Goal: Transaction & Acquisition: Purchase product/service

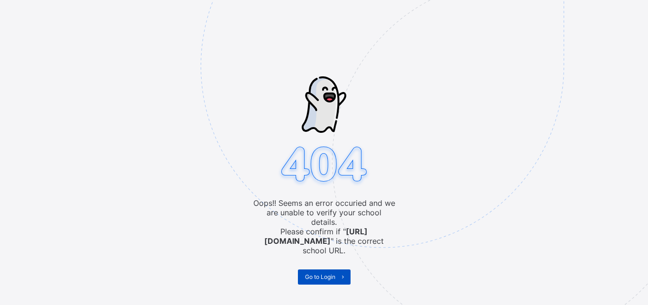
click at [314, 273] on span "Go to Login" at bounding box center [320, 276] width 30 height 7
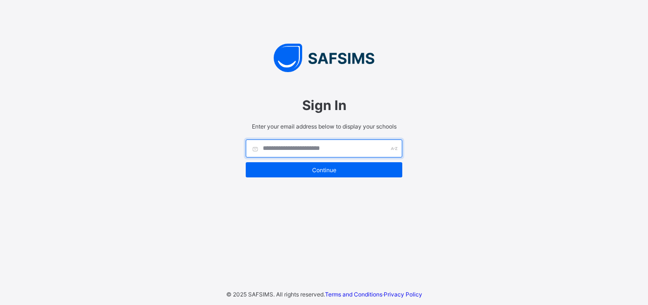
click at [333, 151] on input "text" at bounding box center [324, 148] width 156 height 18
click at [268, 149] on input "**********" at bounding box center [324, 148] width 156 height 18
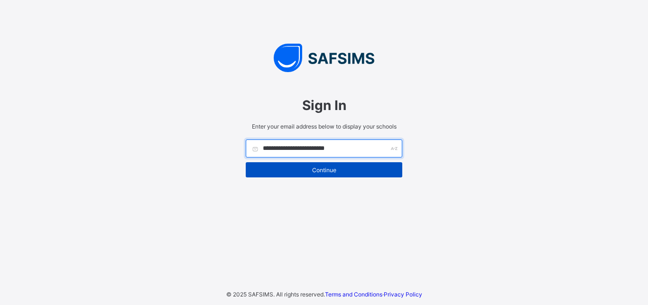
type input "**********"
click at [328, 168] on span "Continue" at bounding box center [324, 169] width 142 height 7
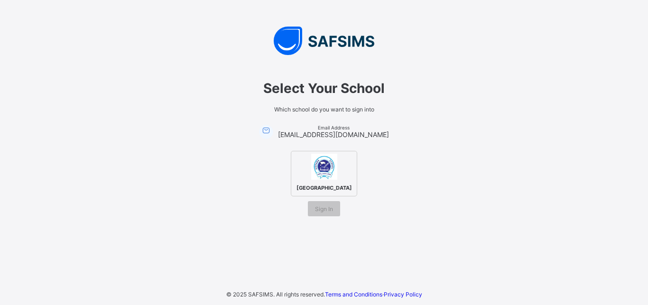
click at [322, 188] on span "[GEOGRAPHIC_DATA]" at bounding box center [324, 187] width 60 height 11
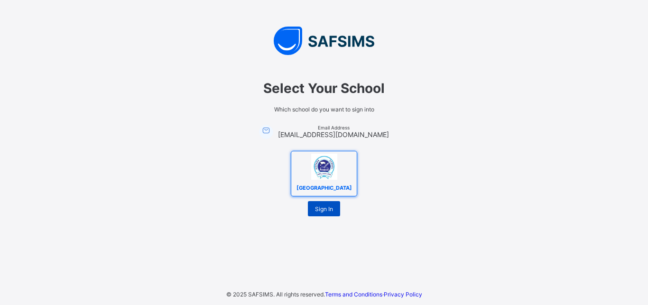
click at [321, 207] on span "Sign In" at bounding box center [324, 208] width 18 height 7
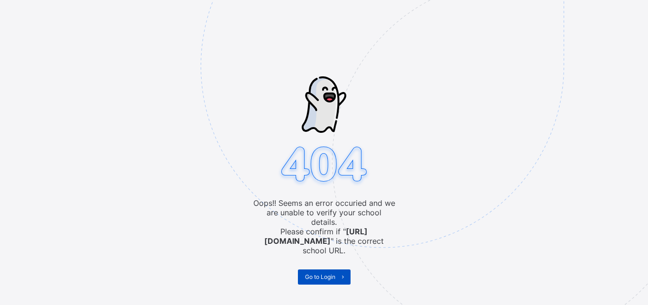
click at [314, 273] on span "Go to Login" at bounding box center [320, 276] width 30 height 7
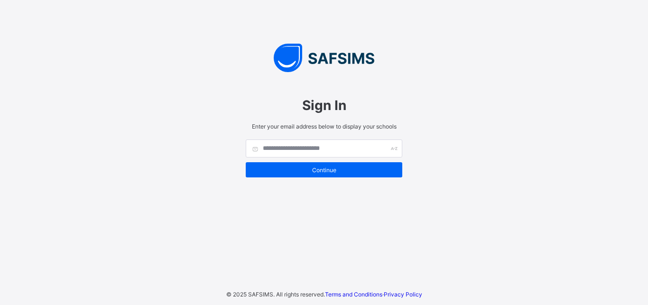
click at [439, 251] on div "Sign In Enter your email address below to display your schools Continue © 2025 …" at bounding box center [324, 152] width 648 height 305
click at [299, 155] on input "text" at bounding box center [324, 148] width 156 height 18
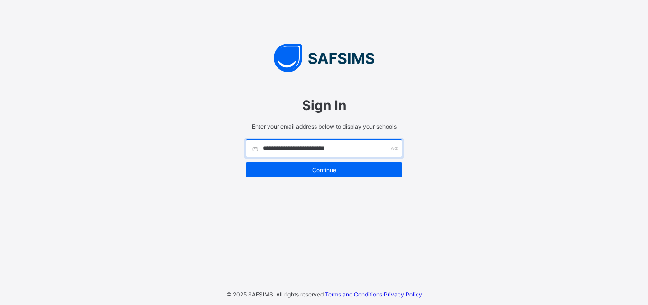
type input "**********"
click at [553, 295] on div "**********" at bounding box center [324, 152] width 648 height 305
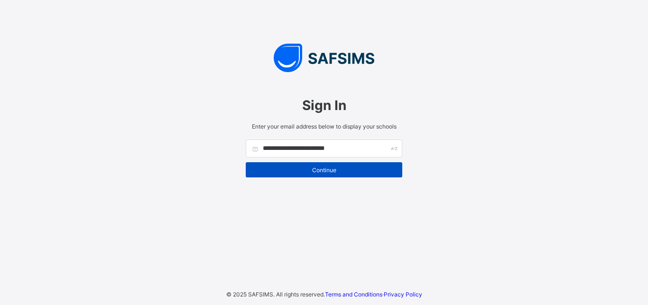
click at [339, 170] on span "Continue" at bounding box center [324, 169] width 142 height 7
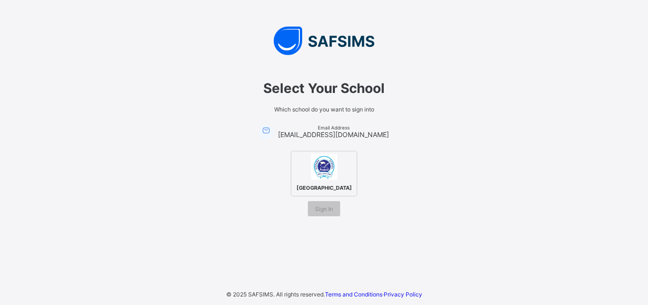
click at [316, 177] on img at bounding box center [324, 167] width 26 height 26
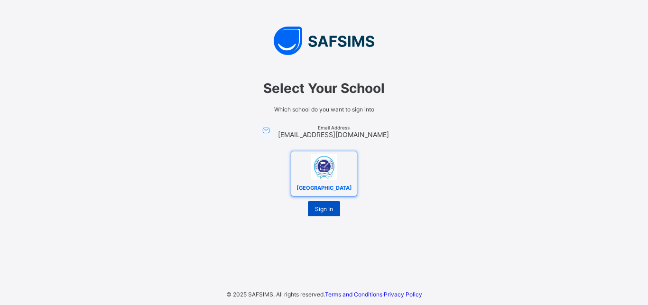
click at [317, 208] on span "Sign In" at bounding box center [324, 208] width 18 height 7
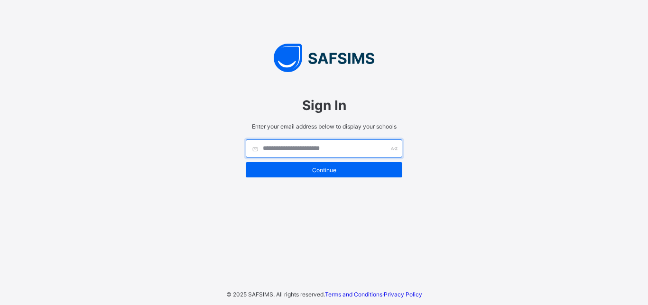
click at [325, 149] on input "text" at bounding box center [324, 148] width 156 height 18
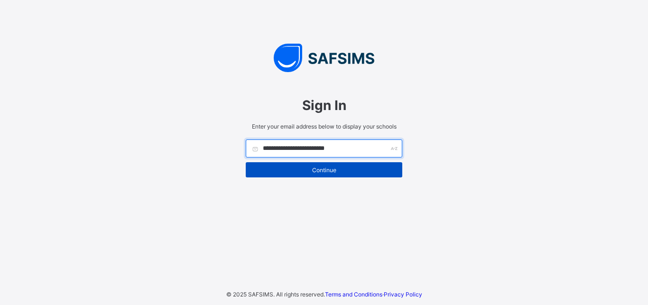
type input "**********"
click at [315, 173] on span "Continue" at bounding box center [324, 169] width 142 height 7
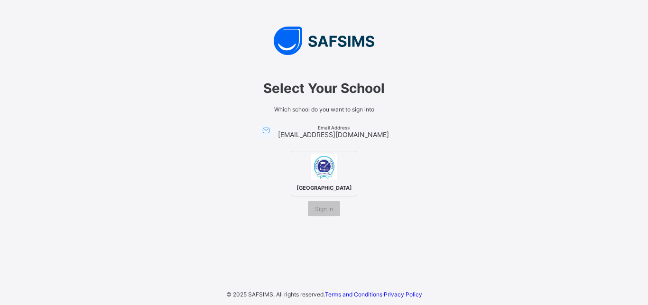
click at [322, 175] on img at bounding box center [324, 167] width 26 height 26
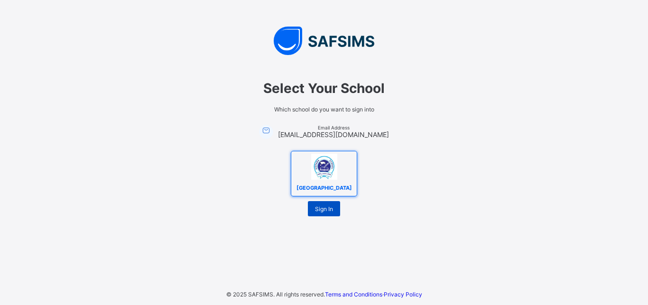
click at [321, 211] on span "Sign In" at bounding box center [324, 208] width 18 height 7
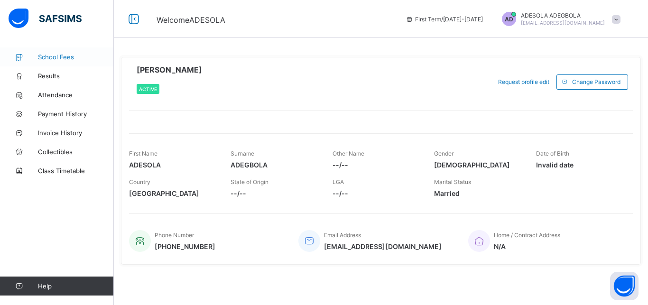
click at [76, 57] on span "School Fees" at bounding box center [76, 57] width 76 height 8
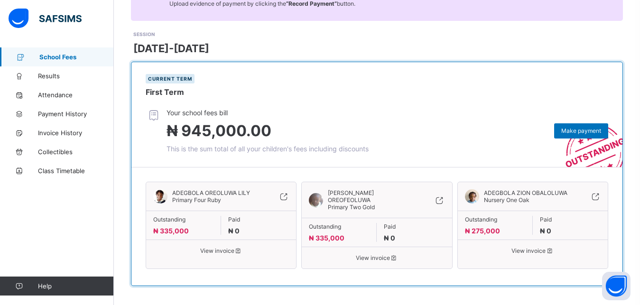
scroll to position [115, 0]
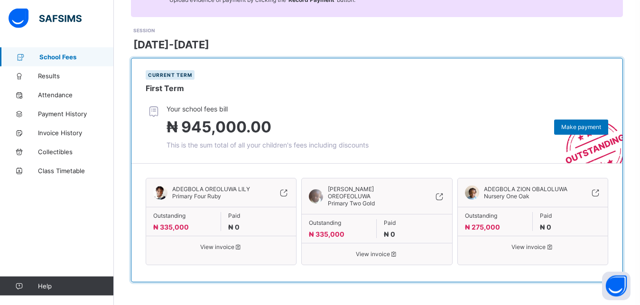
click at [175, 225] on span "₦ 335,000" at bounding box center [171, 227] width 36 height 8
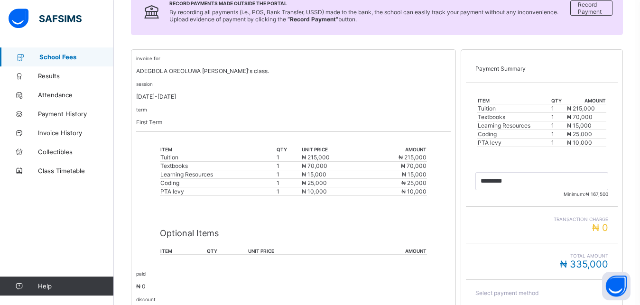
scroll to position [155, 0]
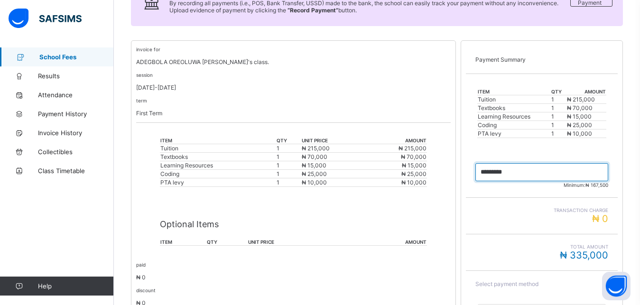
click at [518, 170] on input "currency" at bounding box center [541, 172] width 133 height 18
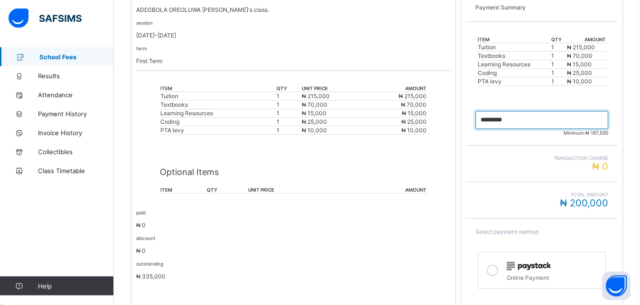
scroll to position [211, 0]
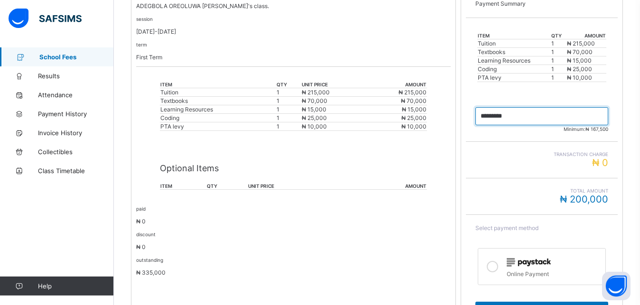
type input "*********"
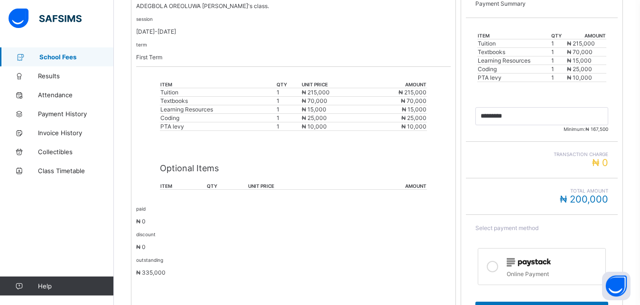
click at [495, 266] on icon at bounding box center [492, 266] width 11 height 11
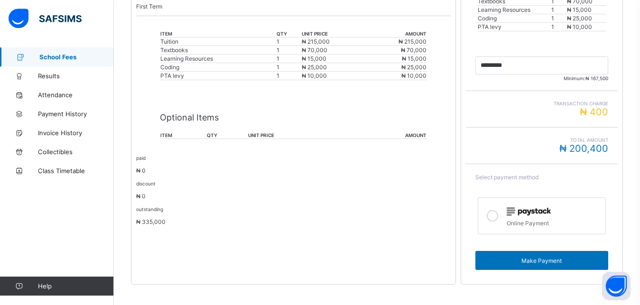
scroll to position [266, 0]
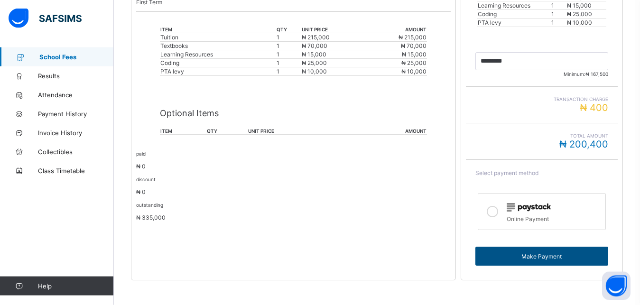
click at [573, 255] on span "Make Payment" at bounding box center [541, 256] width 119 height 7
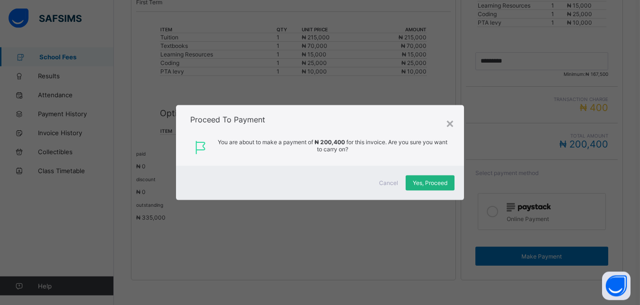
click at [431, 183] on span "Yes, Proceed" at bounding box center [430, 182] width 35 height 7
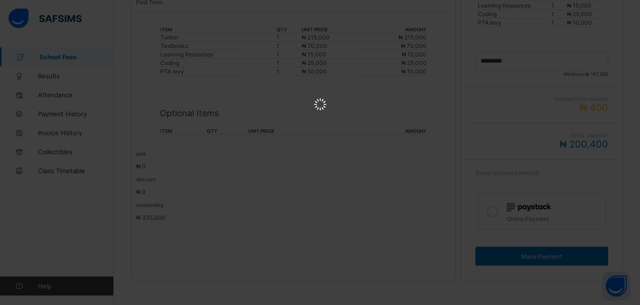
scroll to position [0, 0]
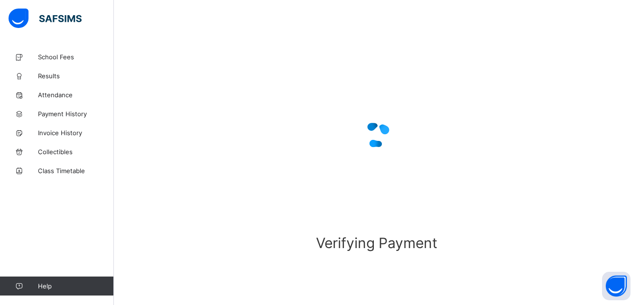
scroll to position [58, 0]
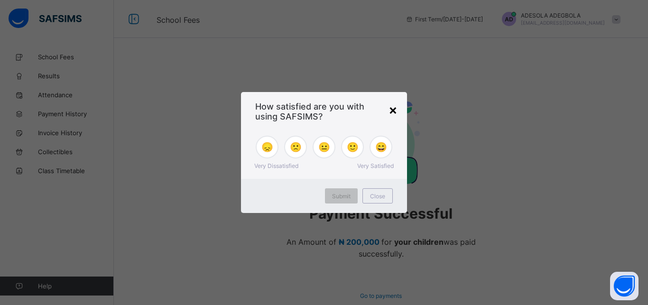
click at [392, 108] on div "×" at bounding box center [392, 109] width 9 height 16
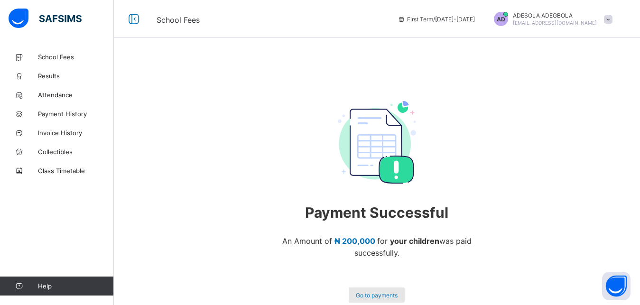
click at [374, 294] on span "Go to payments" at bounding box center [377, 295] width 42 height 7
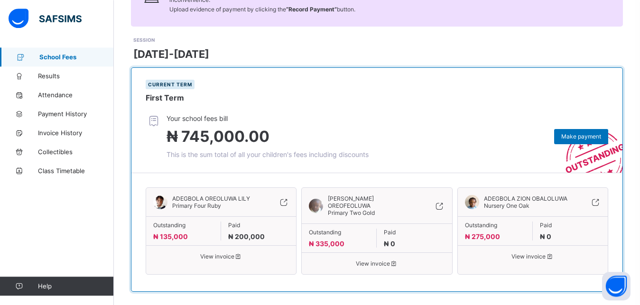
scroll to position [117, 0]
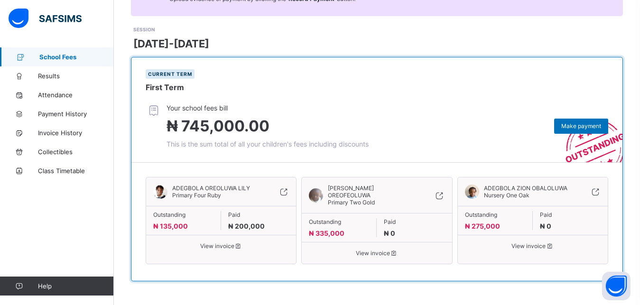
click at [369, 250] on span "View invoice" at bounding box center [377, 252] width 136 height 7
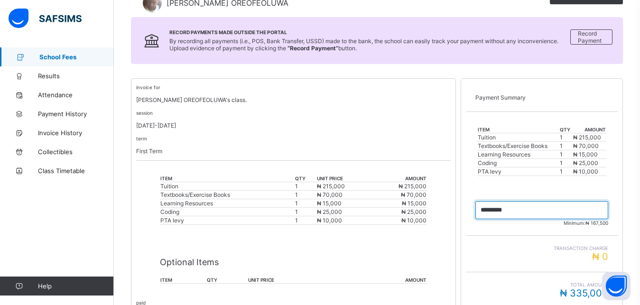
click at [529, 209] on input "currency" at bounding box center [541, 210] width 133 height 18
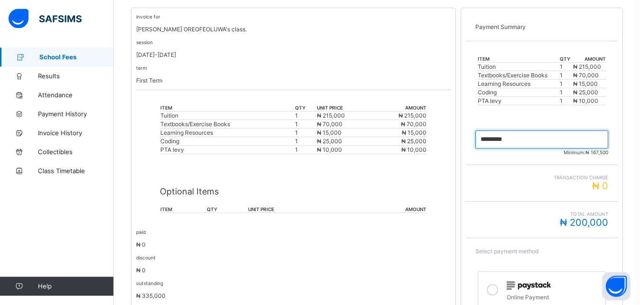
scroll to position [191, 0]
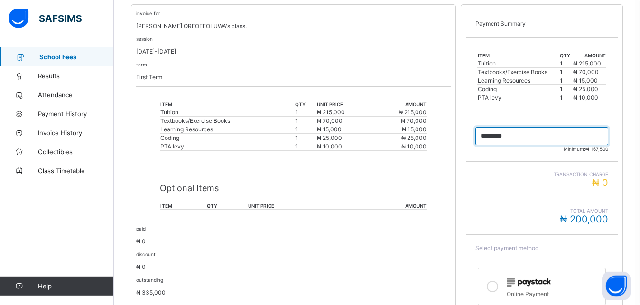
type input "*********"
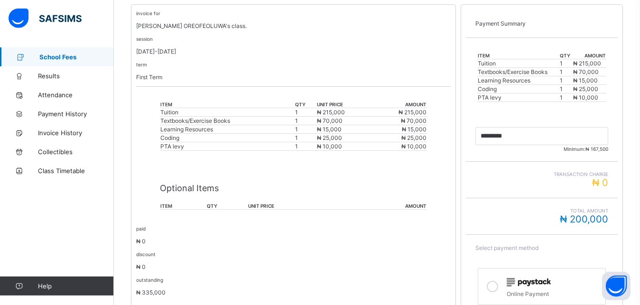
click at [498, 285] on icon at bounding box center [492, 286] width 11 height 11
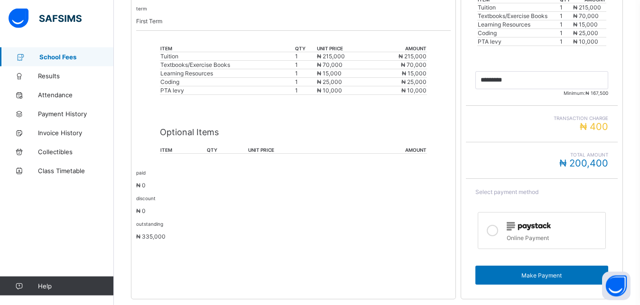
scroll to position [254, 0]
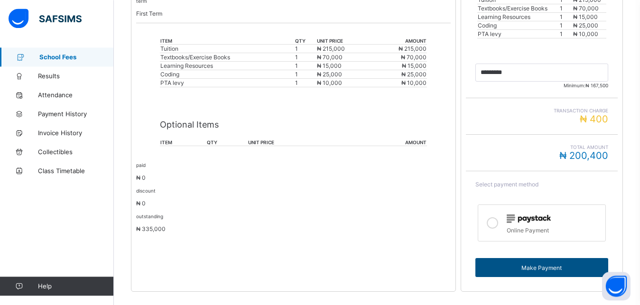
click at [564, 267] on span "Make Payment" at bounding box center [541, 267] width 119 height 7
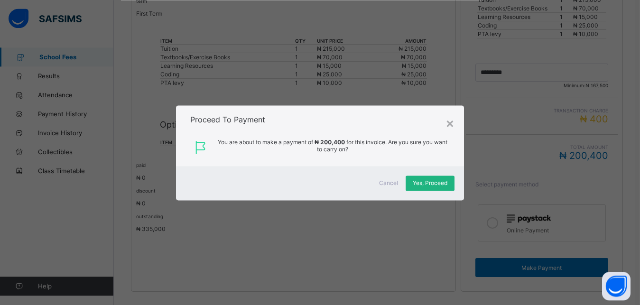
click at [450, 182] on div "Yes, Proceed" at bounding box center [429, 182] width 49 height 15
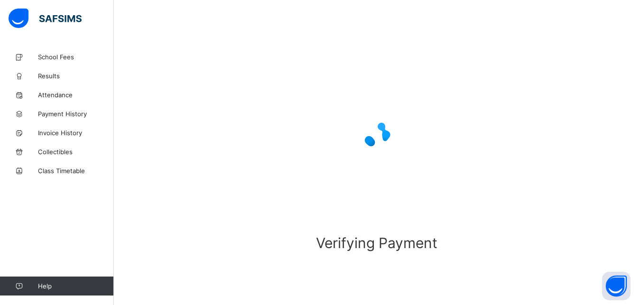
scroll to position [58, 0]
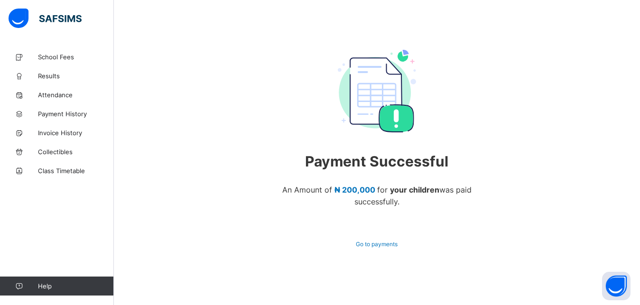
scroll to position [53, 0]
click at [382, 243] on span "Go to payments" at bounding box center [377, 243] width 42 height 7
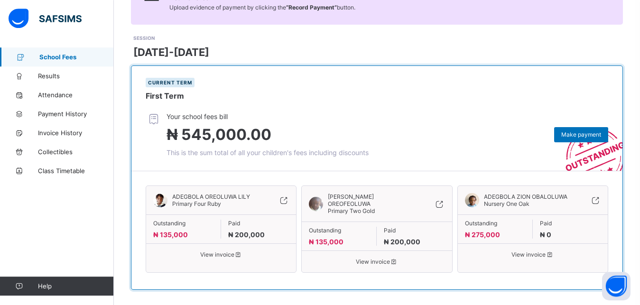
scroll to position [117, 0]
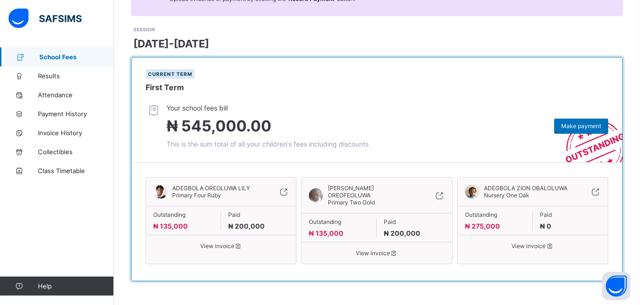
click at [537, 251] on div "ADEGBOLA ZION OBALOLUWA Nursery One Oak Outstanding ₦ 275,000 Paid ₦ 0 View inv…" at bounding box center [532, 220] width 151 height 87
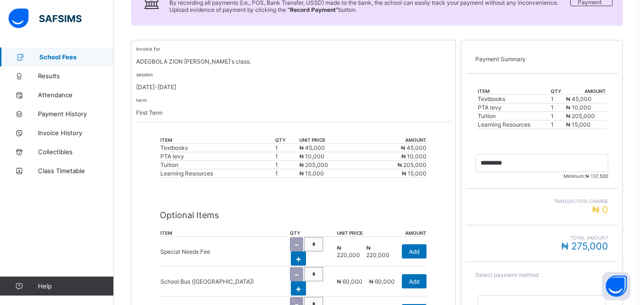
scroll to position [161, 0]
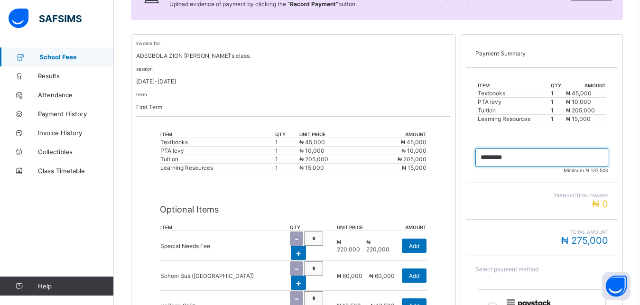
click at [527, 162] on input "currency" at bounding box center [541, 157] width 133 height 18
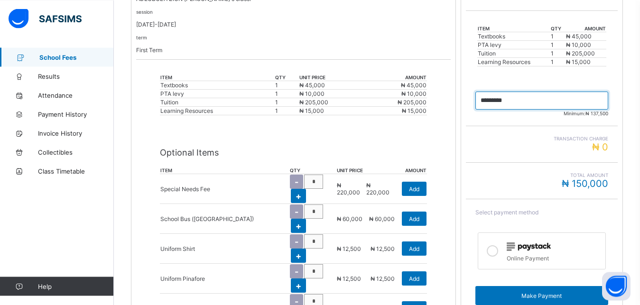
scroll to position [223, 0]
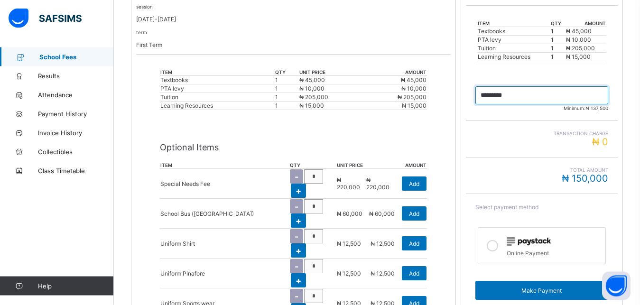
type input "*********"
click at [496, 246] on icon at bounding box center [492, 245] width 11 height 11
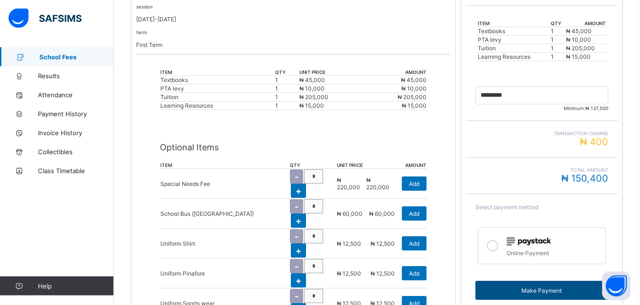
click at [563, 292] on span "Make Payment" at bounding box center [541, 290] width 119 height 7
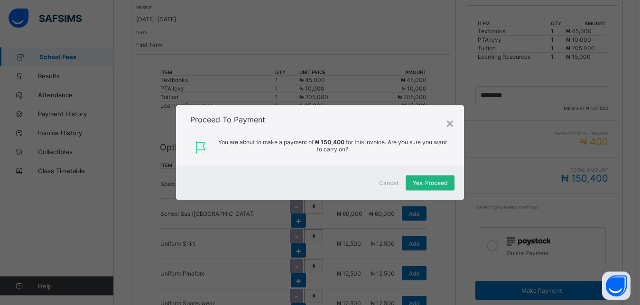
click at [439, 182] on span "Yes, Proceed" at bounding box center [430, 182] width 35 height 7
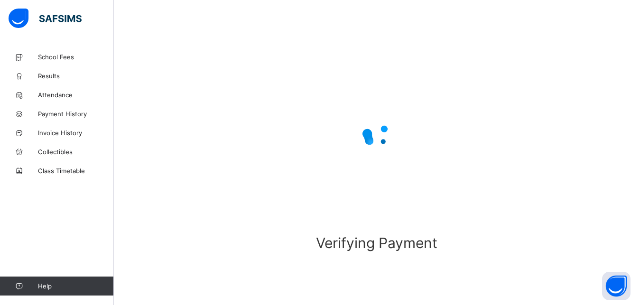
scroll to position [58, 0]
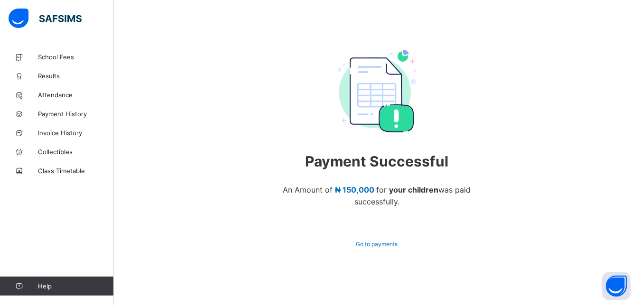
scroll to position [53, 0]
click at [381, 247] on span "Go to payments" at bounding box center [377, 243] width 42 height 7
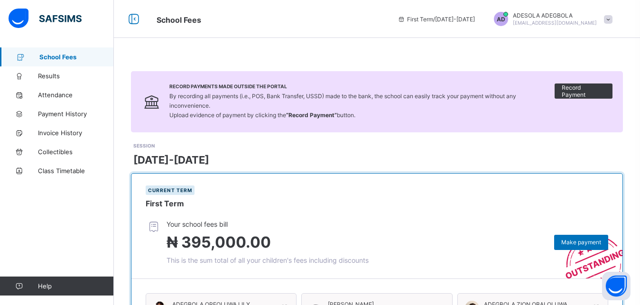
scroll to position [117, 0]
